Goal: Transaction & Acquisition: Purchase product/service

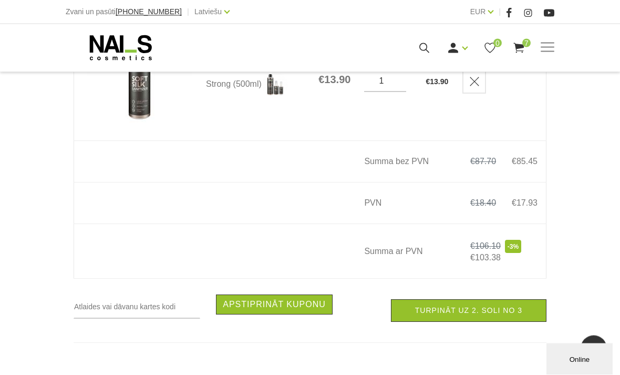
scroll to position [991, 0]
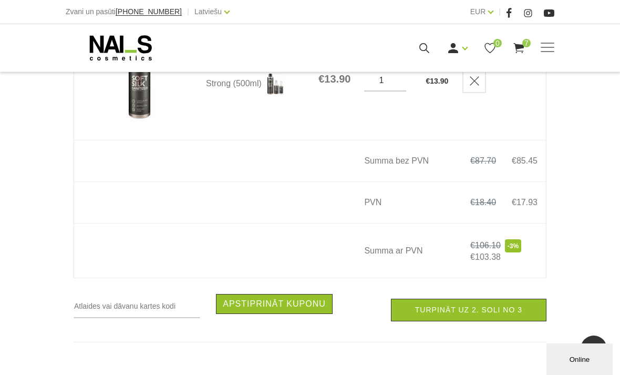
click at [524, 321] on link "Turpināt uz 2. soli no 3" at bounding box center [469, 310] width 156 height 23
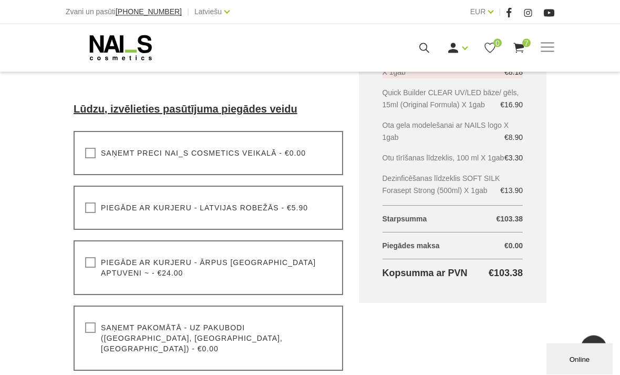
scroll to position [310, 0]
click at [308, 277] on label "Piegāde ar kurjeru - ārpus [GEOGRAPHIC_DATA] aptuveni ~ - €24.00" at bounding box center [208, 267] width 247 height 21
click at [0, 0] on input "Piegāde ar kurjeru - ārpus [GEOGRAPHIC_DATA] aptuveni ~ - €24.00" at bounding box center [0, 0] width 0 height 0
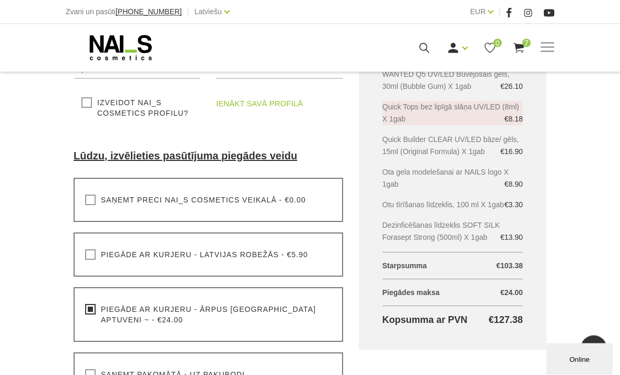
scroll to position [262, 0]
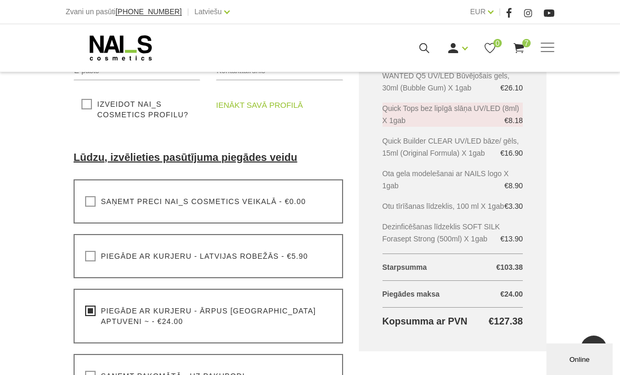
click at [282, 268] on div "Piegāde ar kurjeru - Latvijas robežās - €5.90 Lūdzu, izvēlieties pasūtījuma pie…" at bounding box center [209, 256] width 270 height 44
click at [241, 260] on label "Piegāde ar kurjeru - Latvijas robežās - €5.90" at bounding box center [196, 256] width 223 height 11
click at [0, 0] on input "Piegāde ar kurjeru - Latvijas robežās - €5.90" at bounding box center [0, 0] width 0 height 0
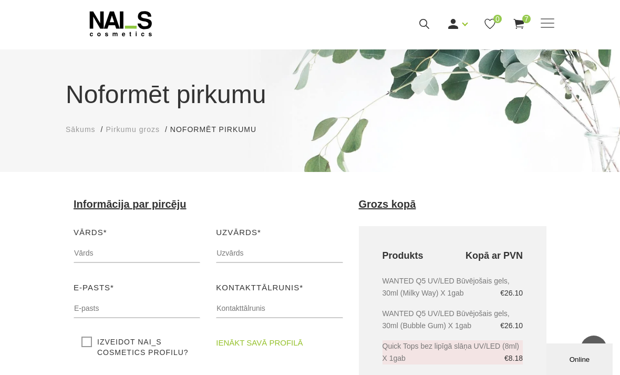
scroll to position [0, 0]
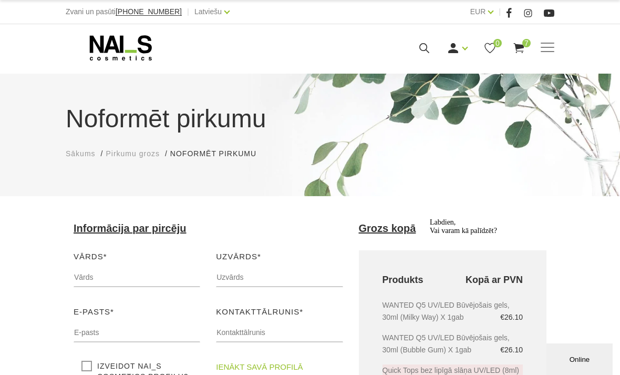
click at [518, 43] on icon at bounding box center [519, 48] width 13 height 13
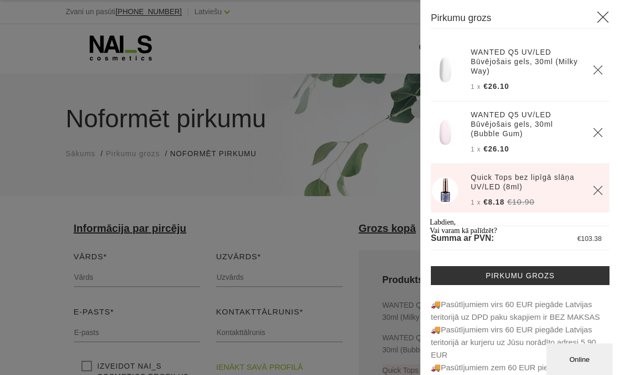
click at [514, 235] on div "Labdien, Vai varam kā palīdzēt?" at bounding box center [524, 226] width 189 height 17
click at [545, 235] on div "Labdien, Vai varam kā palīdzēt?" at bounding box center [524, 226] width 189 height 17
click at [578, 360] on div "Online" at bounding box center [580, 359] width 50 height 8
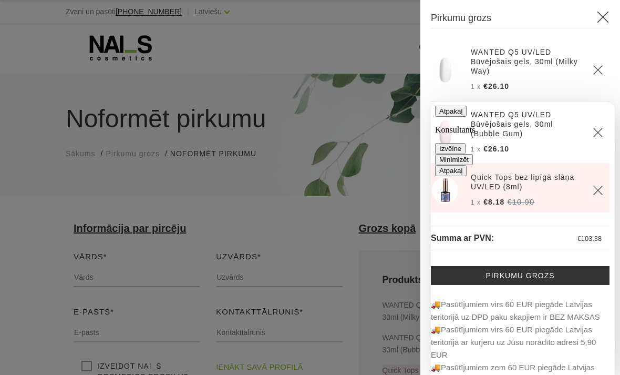
click at [598, 121] on div "Atpakaļ Konsultants Izvēlne Minimizēt" at bounding box center [523, 135] width 176 height 59
click at [607, 115] on div "Atpakaļ Konsultants Izvēlne Minimizēt" at bounding box center [523, 135] width 176 height 59
click at [473, 154] on button "Minimizēt" at bounding box center [454, 159] width 38 height 11
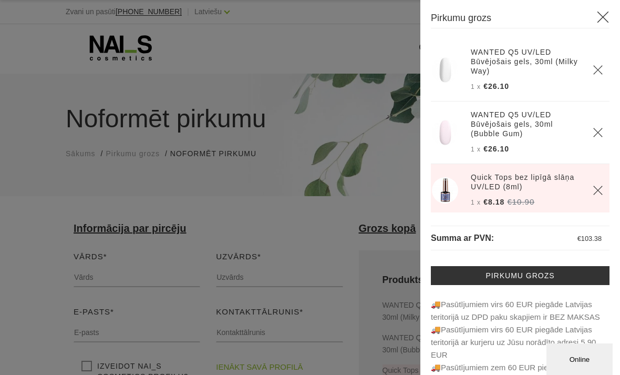
click at [573, 278] on link "Pirkumu grozs" at bounding box center [520, 275] width 179 height 19
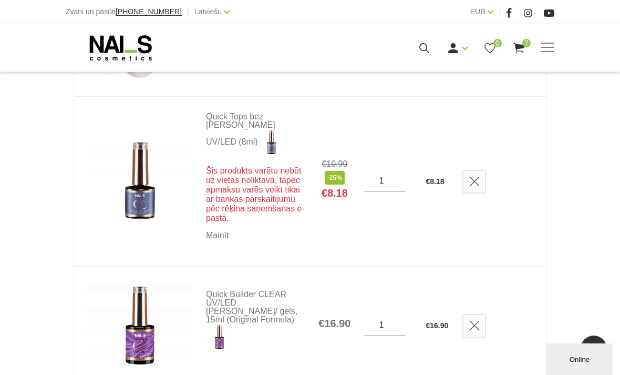
scroll to position [391, 0]
click at [476, 186] on use "Delete" at bounding box center [474, 181] width 9 height 9
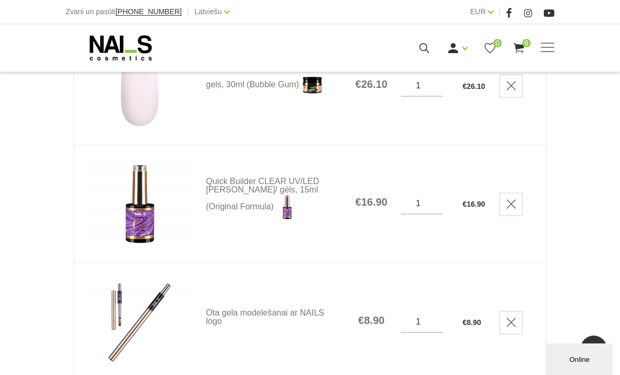
scroll to position [343, 0]
